Goal: Task Accomplishment & Management: Use online tool/utility

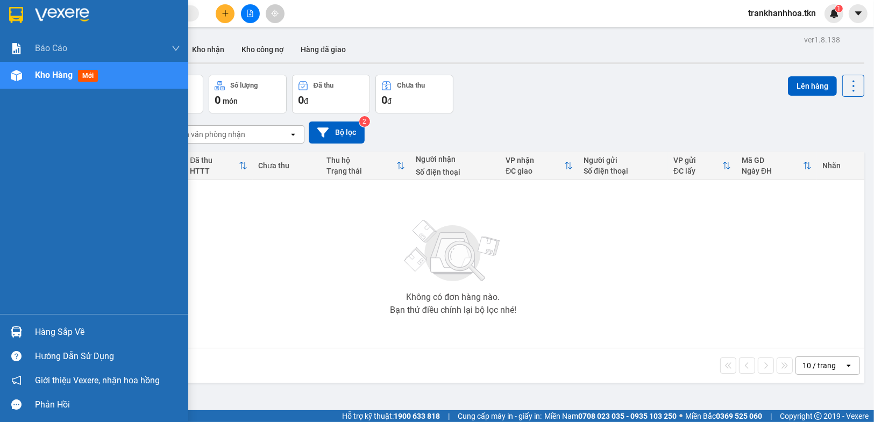
click at [30, 326] on div "Hàng sắp về" at bounding box center [94, 332] width 188 height 24
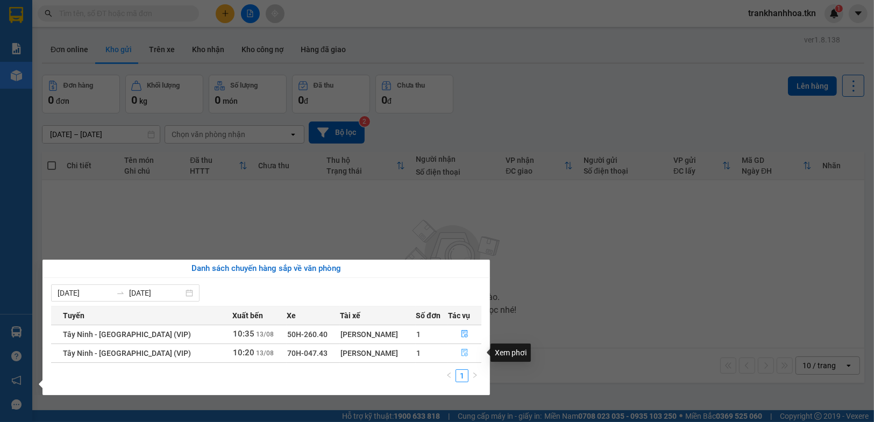
click at [463, 352] on icon "file-done" at bounding box center [465, 353] width 8 height 8
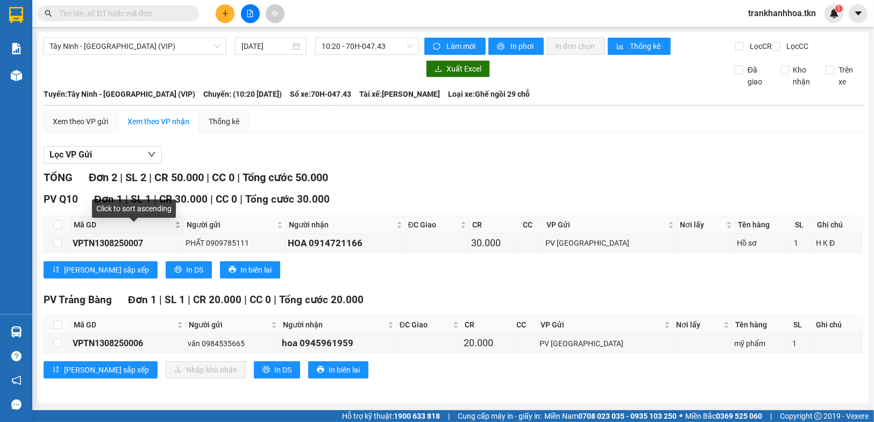
scroll to position [6, 0]
click at [65, 331] on th at bounding box center [57, 325] width 27 height 18
click at [57, 329] on input "checkbox" at bounding box center [57, 324] width 9 height 9
checkbox input "true"
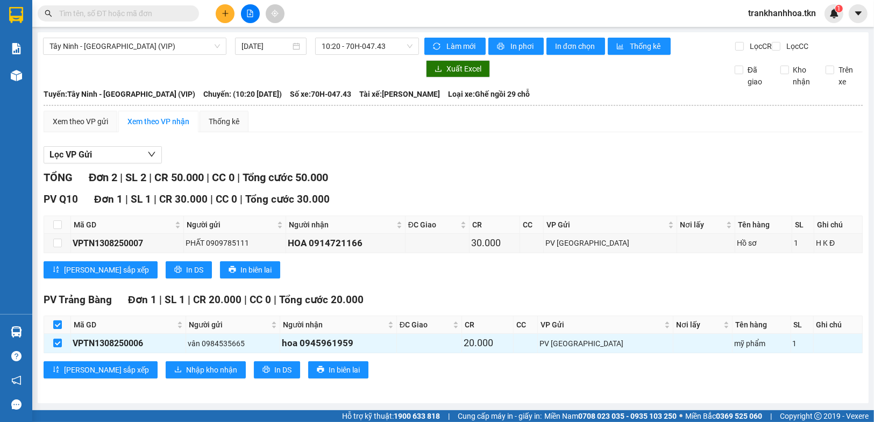
click at [57, 329] on input "checkbox" at bounding box center [57, 324] width 9 height 9
checkbox input "false"
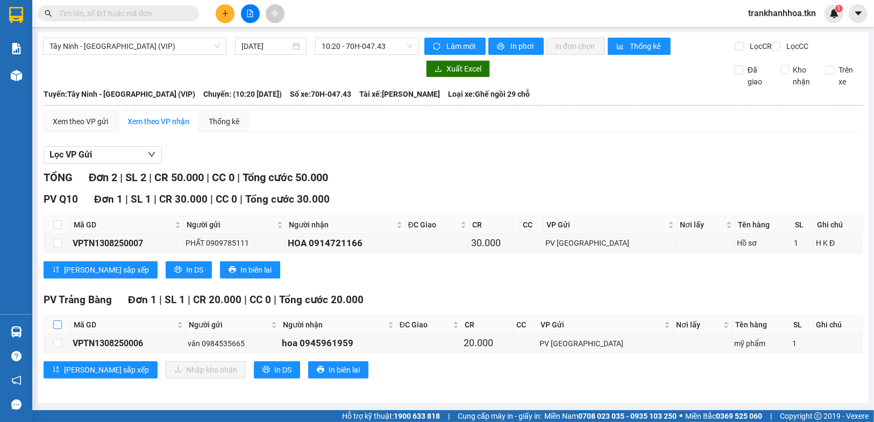
click at [54, 326] on input "checkbox" at bounding box center [57, 324] width 9 height 9
checkbox input "true"
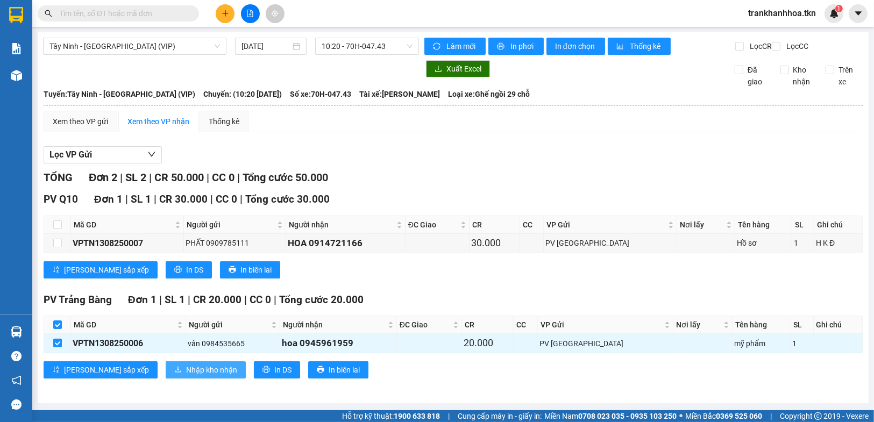
click at [186, 371] on span "Nhập kho nhận" at bounding box center [211, 370] width 51 height 12
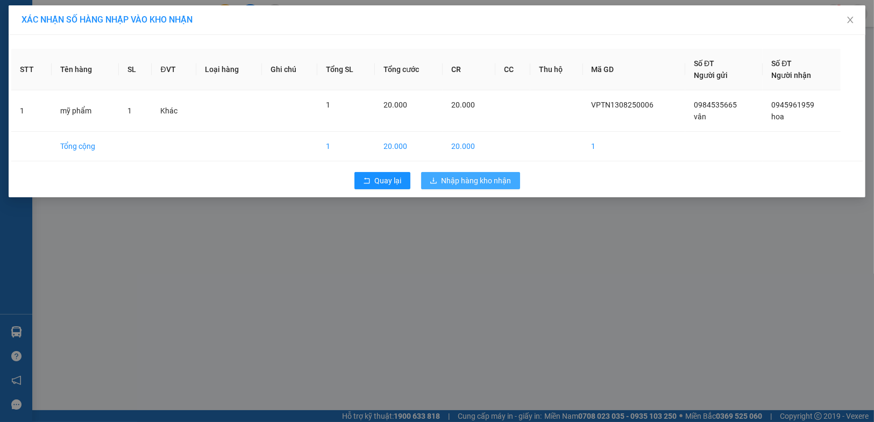
click at [482, 180] on span "Nhập hàng kho nhận" at bounding box center [476, 181] width 70 height 12
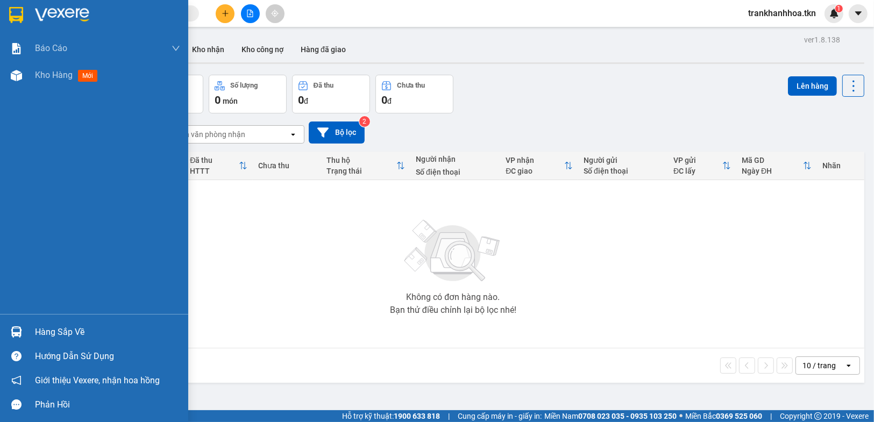
click at [66, 334] on div "Hàng sắp về" at bounding box center [107, 332] width 145 height 16
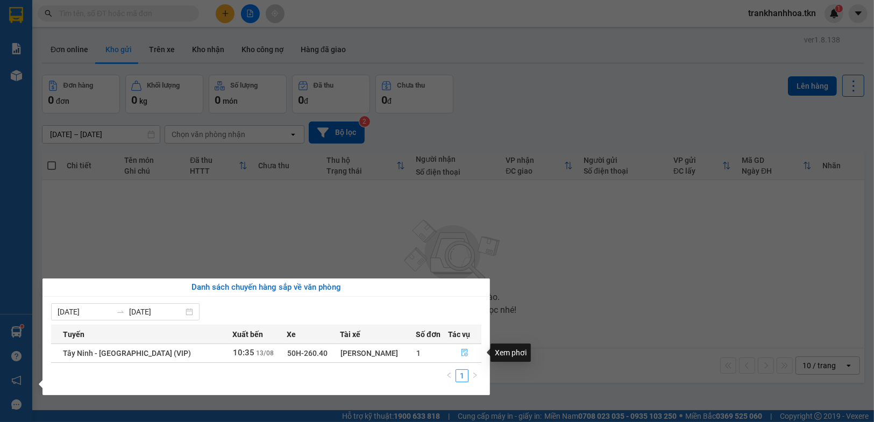
click at [461, 352] on icon "file-done" at bounding box center [465, 353] width 8 height 8
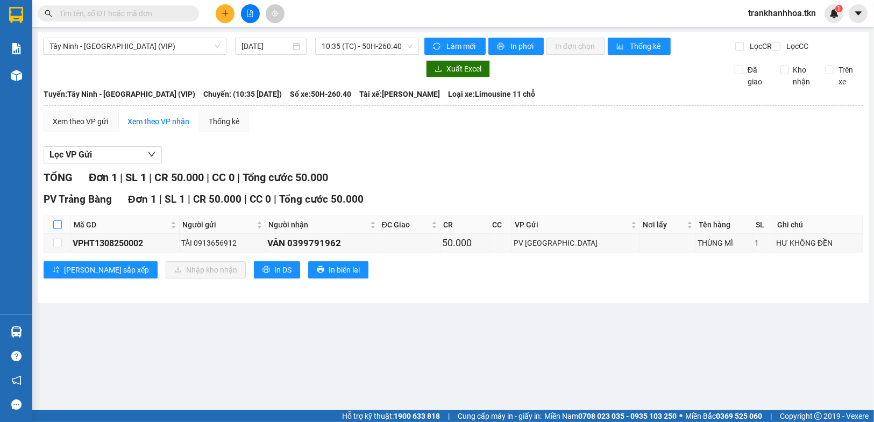
click at [56, 229] on input "checkbox" at bounding box center [57, 224] width 9 height 9
checkbox input "true"
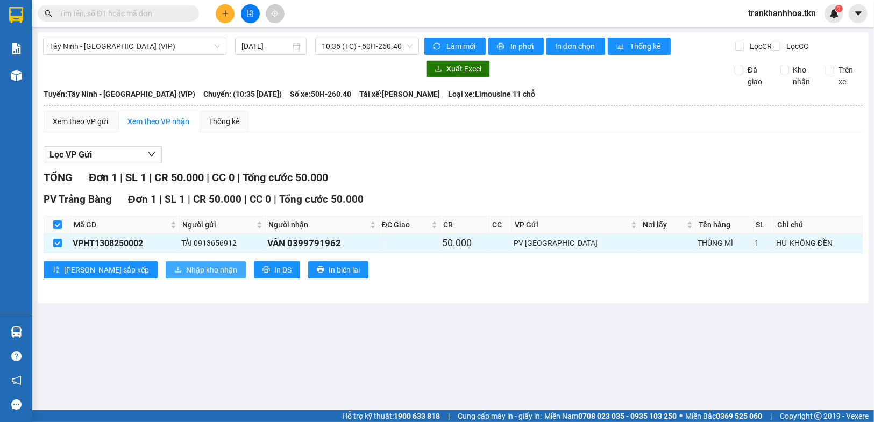
click at [186, 273] on span "Nhập kho nhận" at bounding box center [211, 270] width 51 height 12
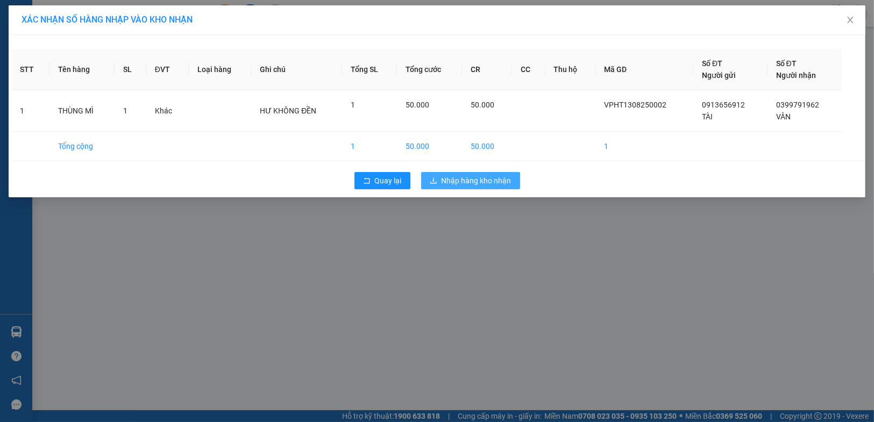
click at [474, 184] on span "Nhập hàng kho nhận" at bounding box center [476, 181] width 70 height 12
